Goal: Check status: Check status

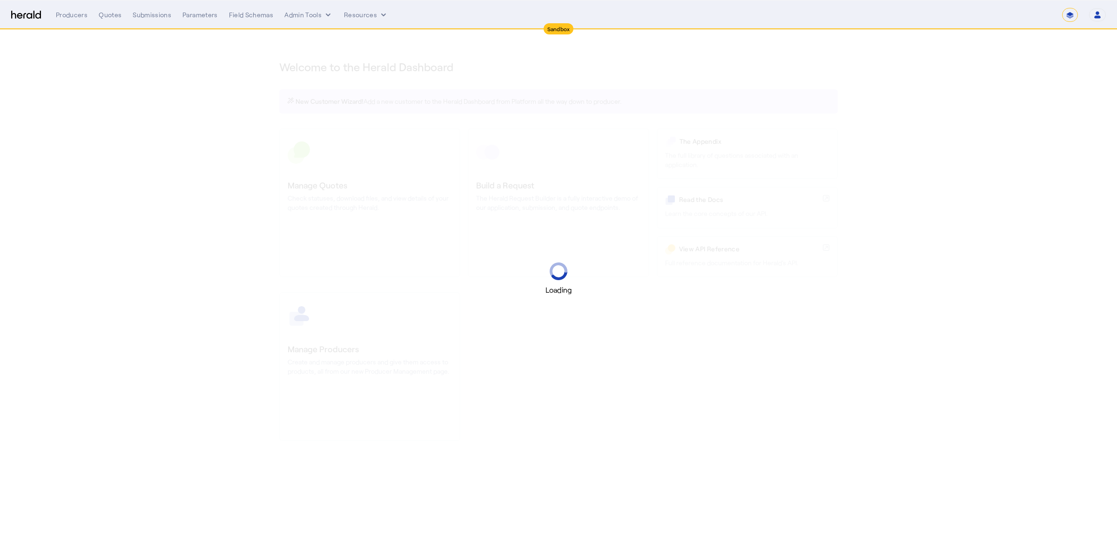
select select "*******"
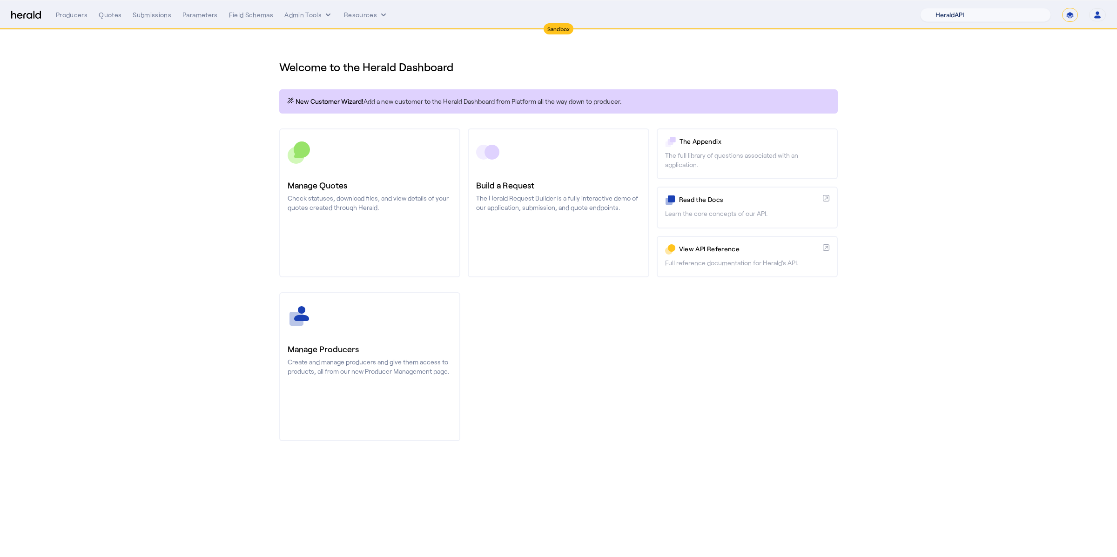
click at [1018, 12] on select "1Fort Acrisure Acturis Affinity Advisors Affinity Risk Agentero AmWins Anzen Ao…" at bounding box center [985, 15] width 131 height 14
select select "pfm_fci4_crum_&_forster"
click at [945, 8] on select "1Fort Acrisure Acturis Affinity Advisors Affinity Risk Agentero AmWins Anzen Ao…" at bounding box center [985, 15] width 131 height 14
click at [227, 180] on div "You are now impersonating the [PERSON_NAME] & [PERSON_NAME] platform." at bounding box center [558, 278] width 1117 height 557
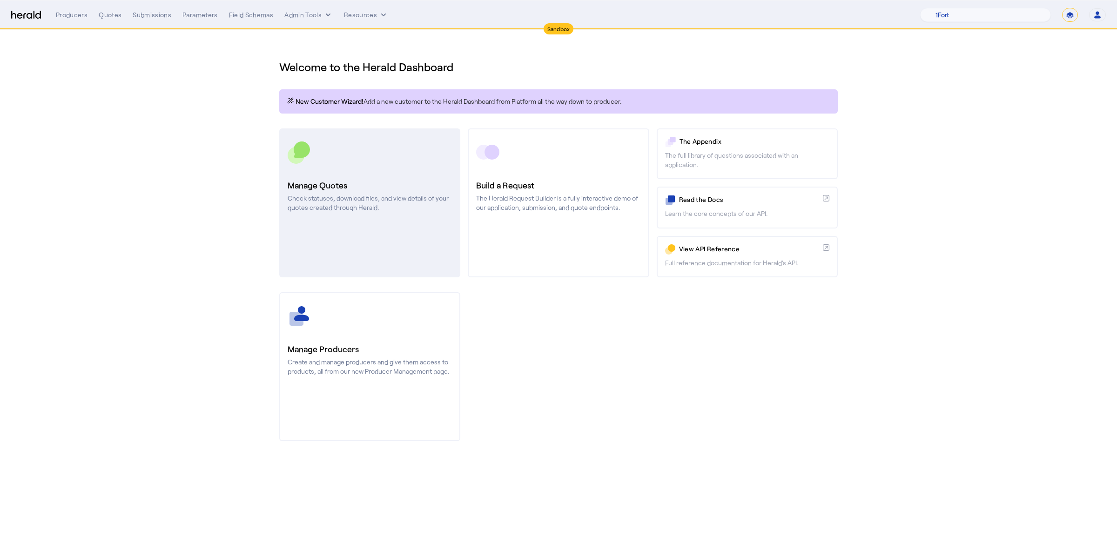
click at [358, 188] on h3 "Manage Quotes" at bounding box center [370, 185] width 164 height 13
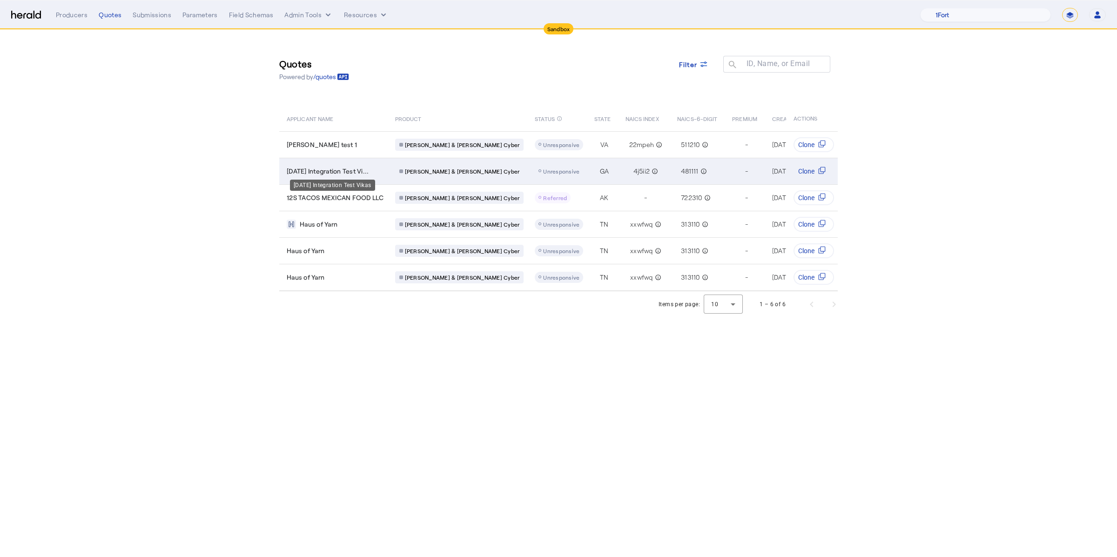
click at [349, 171] on span "[DATE] Integration Test Vi..." at bounding box center [328, 171] width 82 height 9
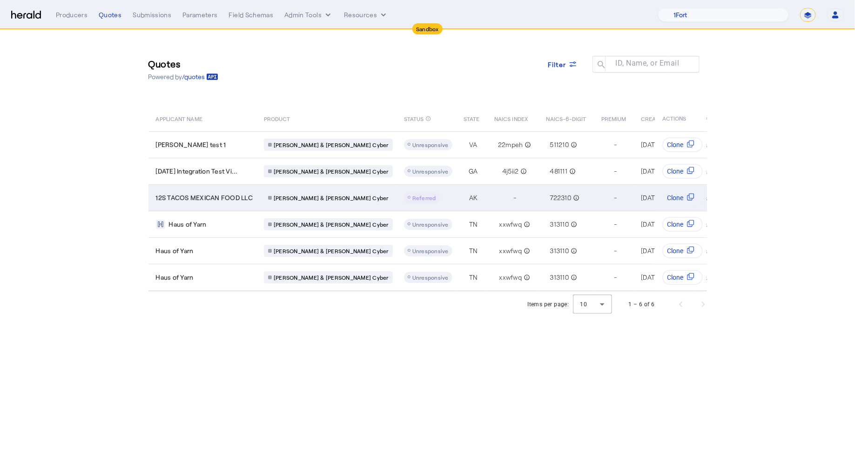
click at [214, 199] on span "12S TACOS MEXICAN FOOD LLC" at bounding box center [204, 197] width 97 height 9
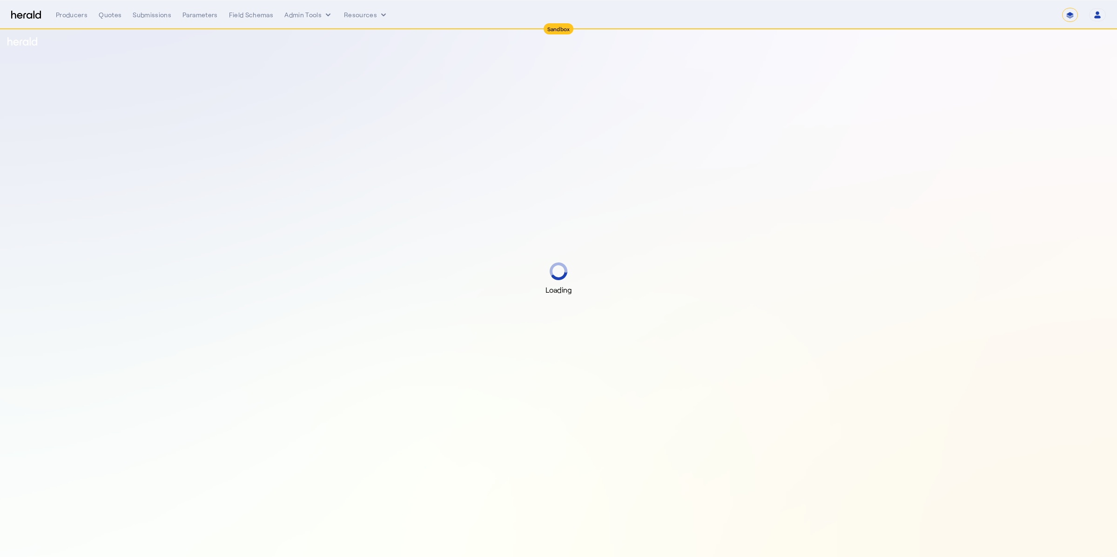
select select "*******"
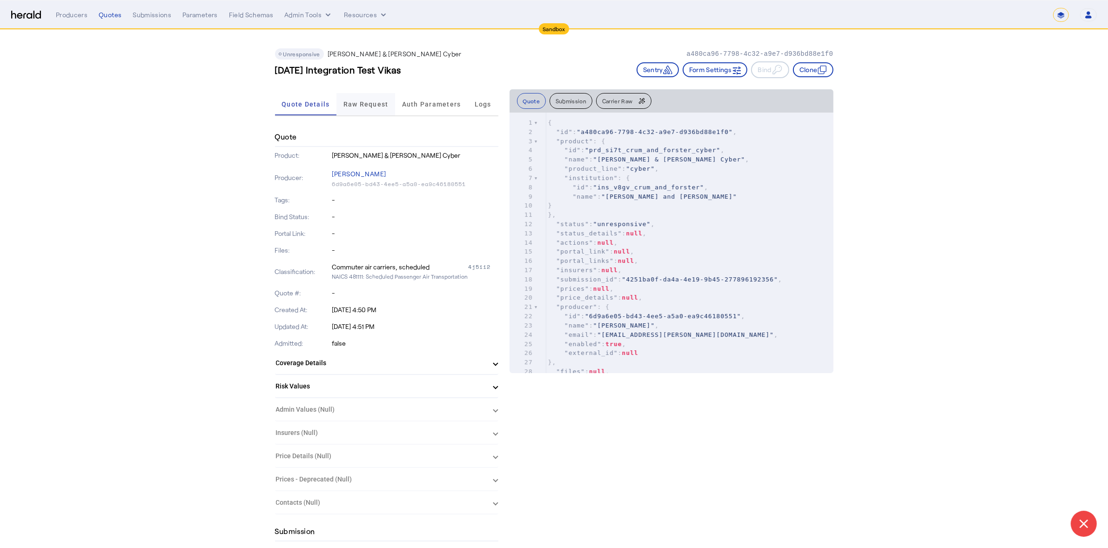
click at [366, 105] on span "Raw Request" at bounding box center [365, 104] width 45 height 7
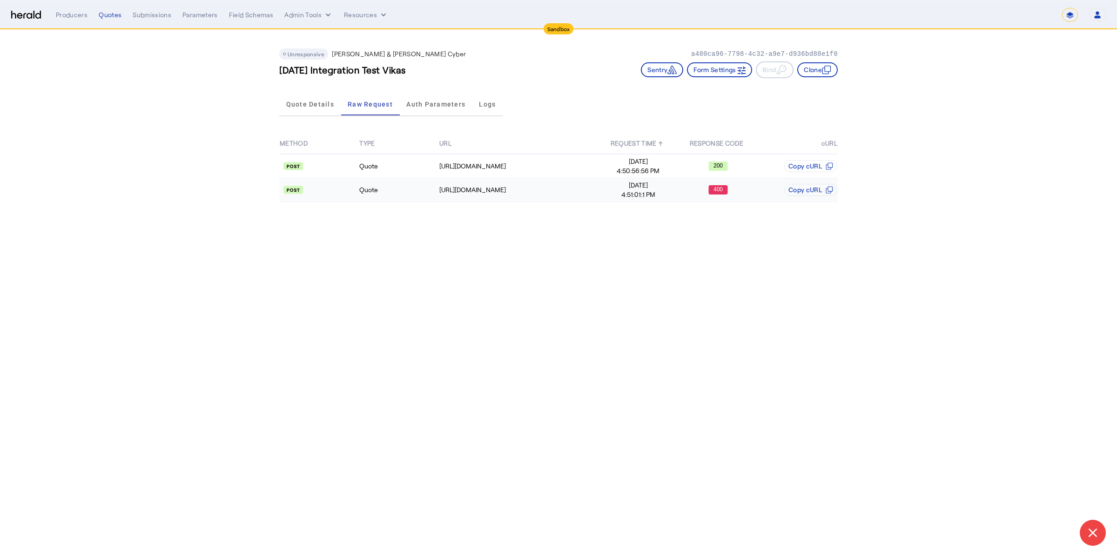
click at [355, 197] on td at bounding box center [319, 190] width 80 height 24
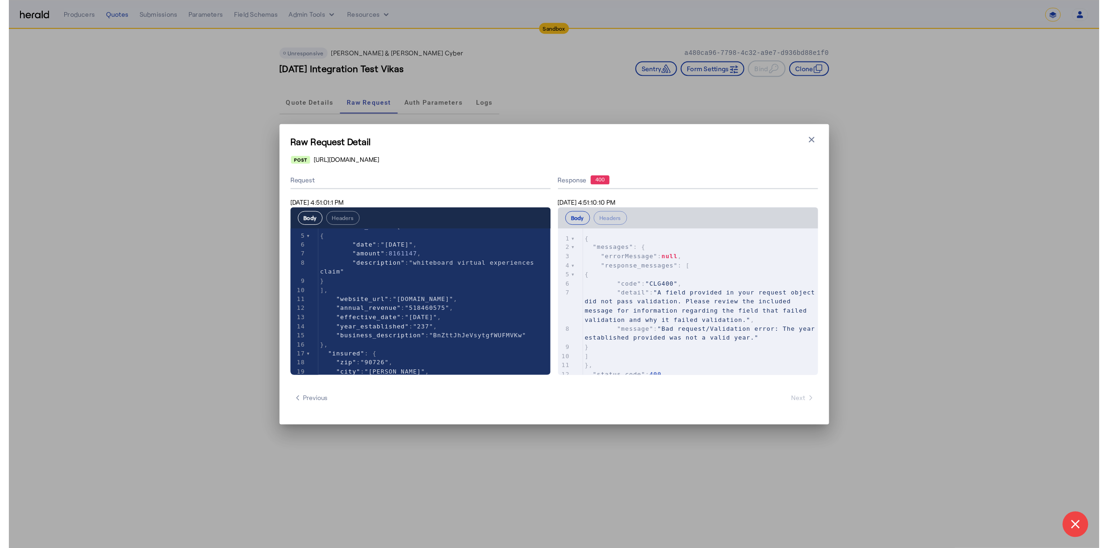
scroll to position [75, 0]
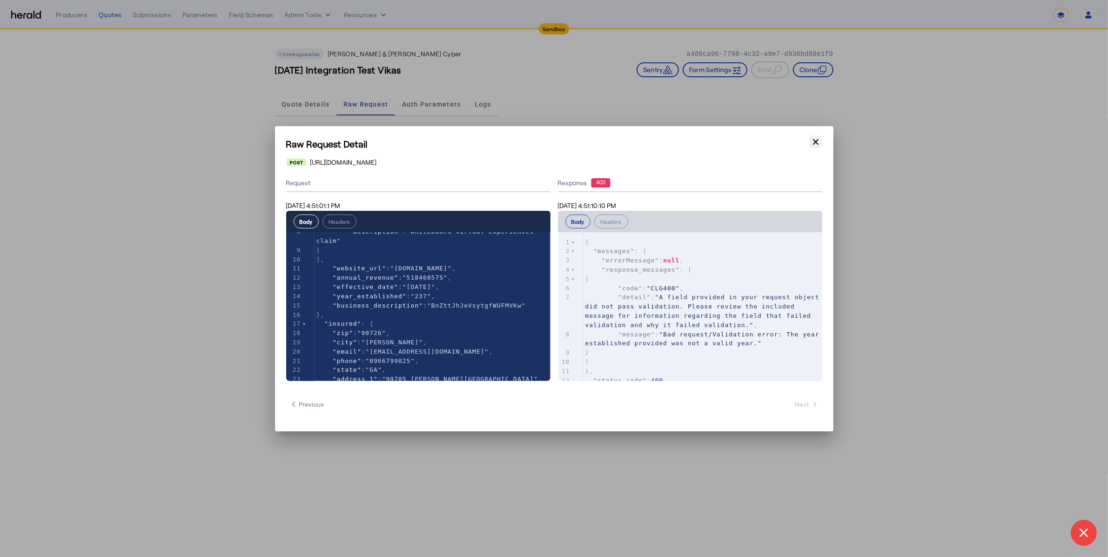
click at [815, 139] on icon "button" at bounding box center [815, 141] width 9 height 9
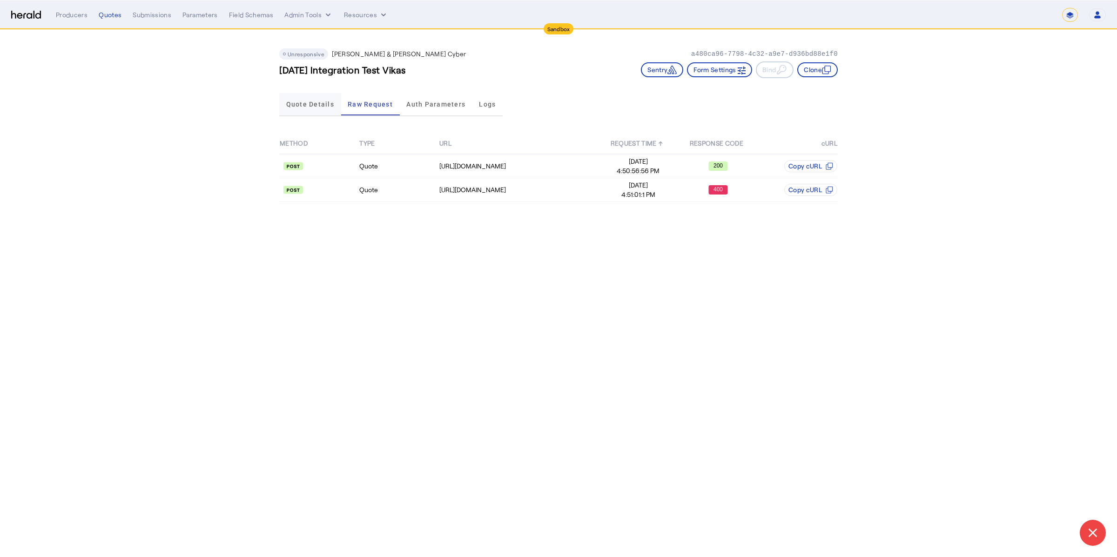
click at [301, 98] on span "Quote Details" at bounding box center [310, 104] width 48 height 22
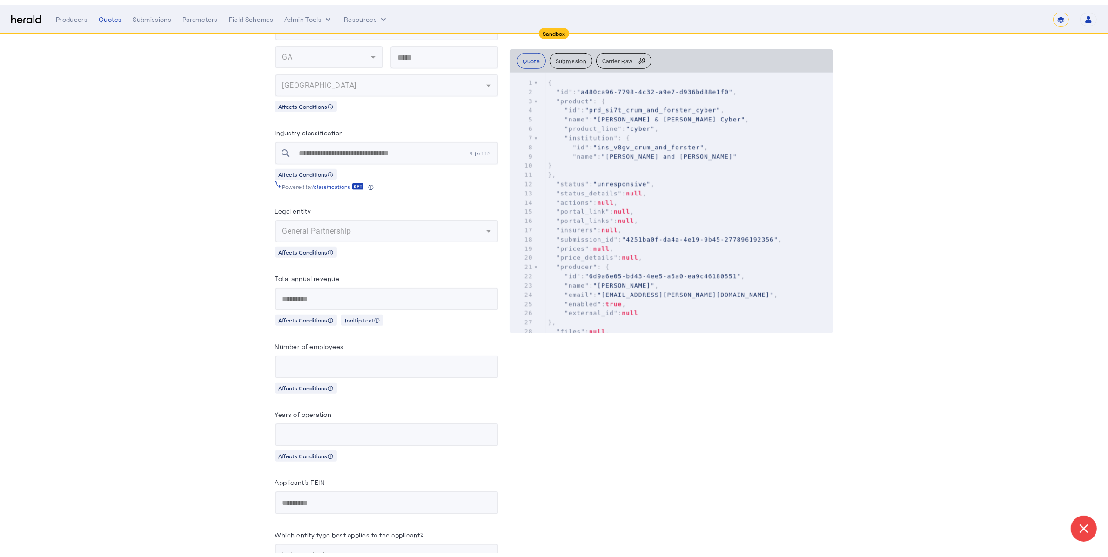
scroll to position [0, 0]
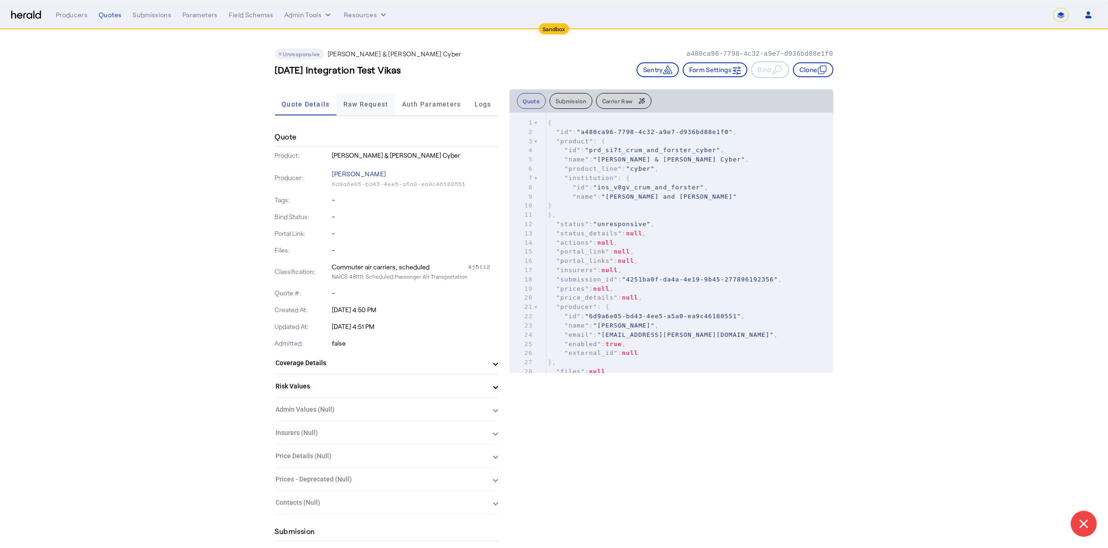
click at [375, 105] on span "Raw Request" at bounding box center [365, 104] width 45 height 7
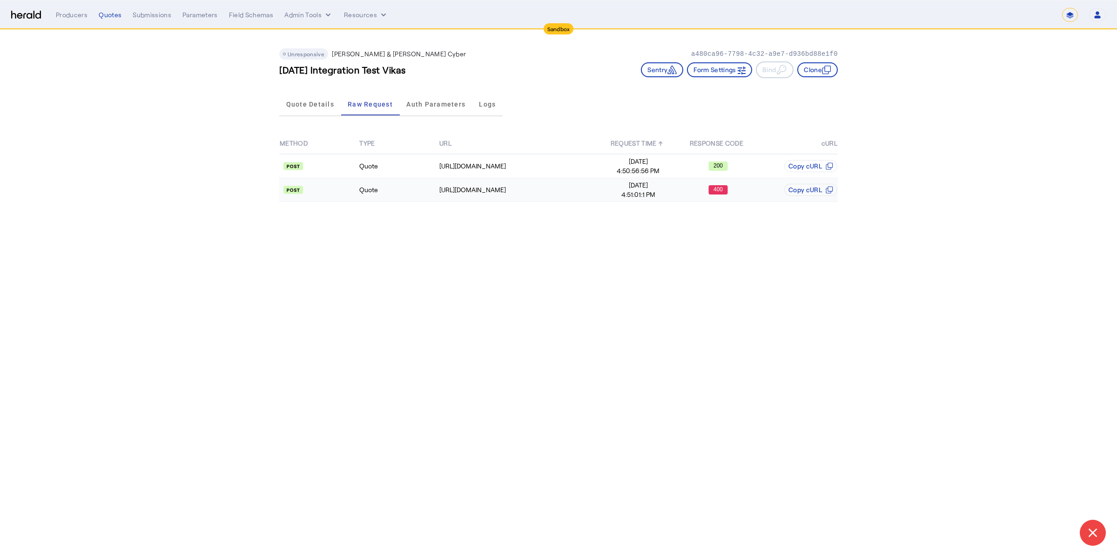
click at [419, 197] on td "Quote" at bounding box center [399, 190] width 80 height 24
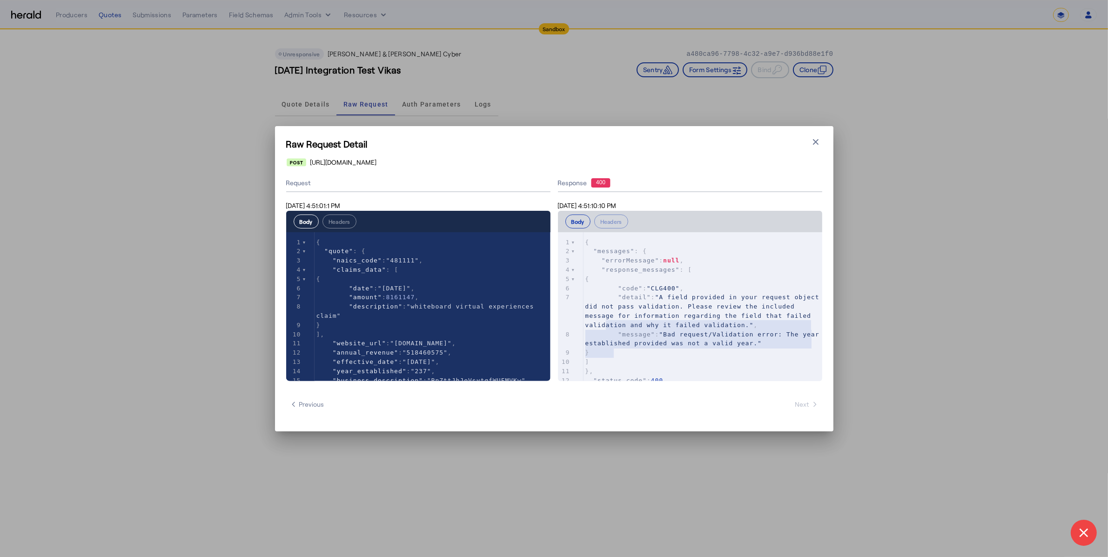
type textarea "**********"
drag, startPoint x: 794, startPoint y: 350, endPoint x: 619, endPoint y: 253, distance: 200.0
click at [604, 312] on div "1 { 2 "messages" : { 3 "errorMessage" : null , 4 "response_messages" : [ 5 { 6 …" at bounding box center [703, 316] width 239 height 157
click at [817, 134] on div "Raw Request Detail Close modal https://cf-connect-api-sbox.cfins.com/cybp/v1/qu…" at bounding box center [554, 278] width 558 height 305
click at [812, 144] on icon "button" at bounding box center [815, 141] width 9 height 9
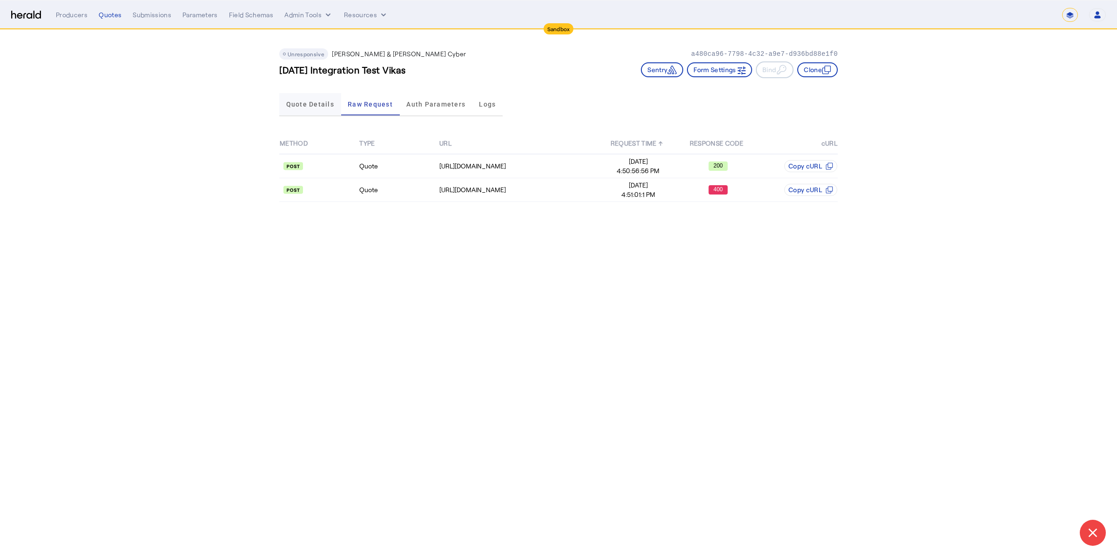
drag, startPoint x: 337, startPoint y: 104, endPoint x: 323, endPoint y: 106, distance: 13.6
click at [337, 104] on div "Quote Details" at bounding box center [310, 104] width 62 height 22
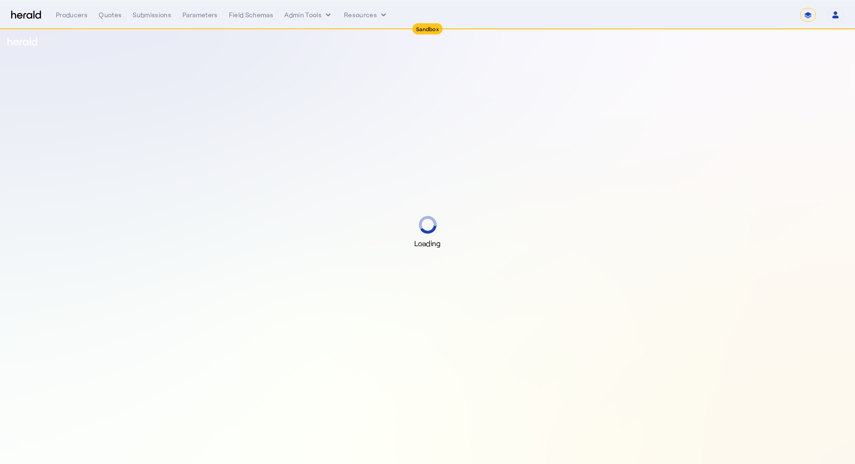
select select "*******"
